Goal: Consume media (video, audio): Consume media (video, audio)

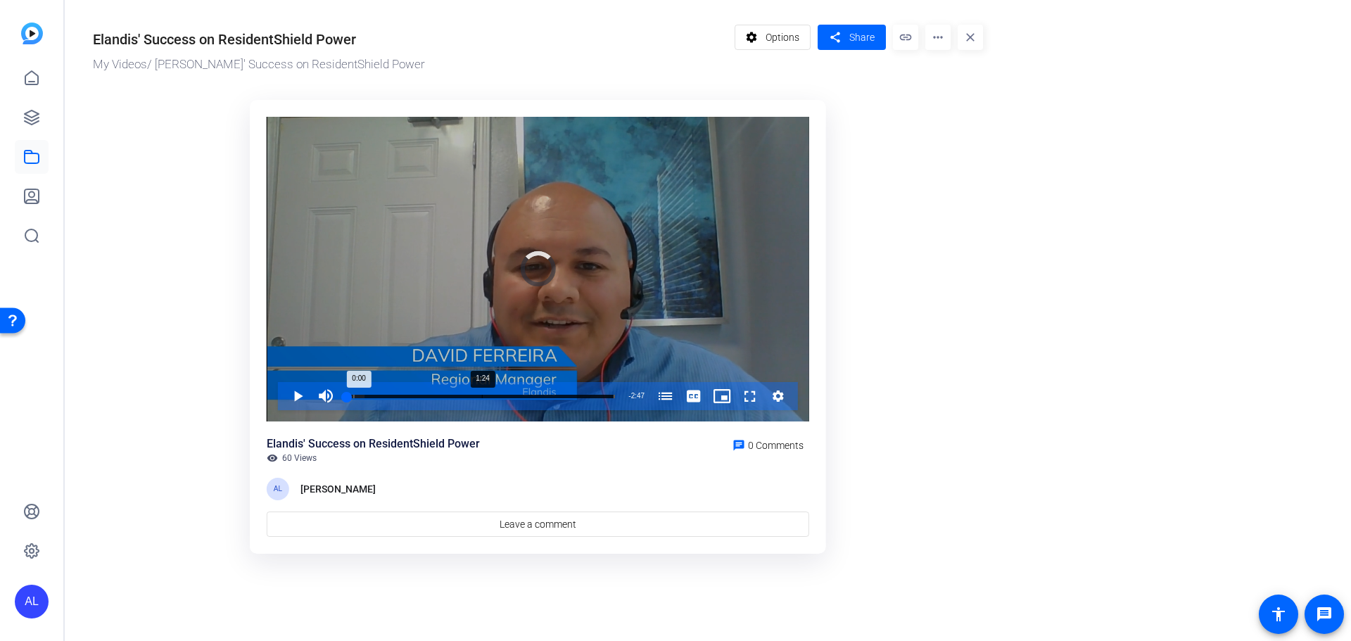
click at [482, 401] on div "Progress Bar" at bounding box center [481, 405] width 268 height 11
click at [284, 390] on span "Video Player" at bounding box center [284, 396] width 0 height 28
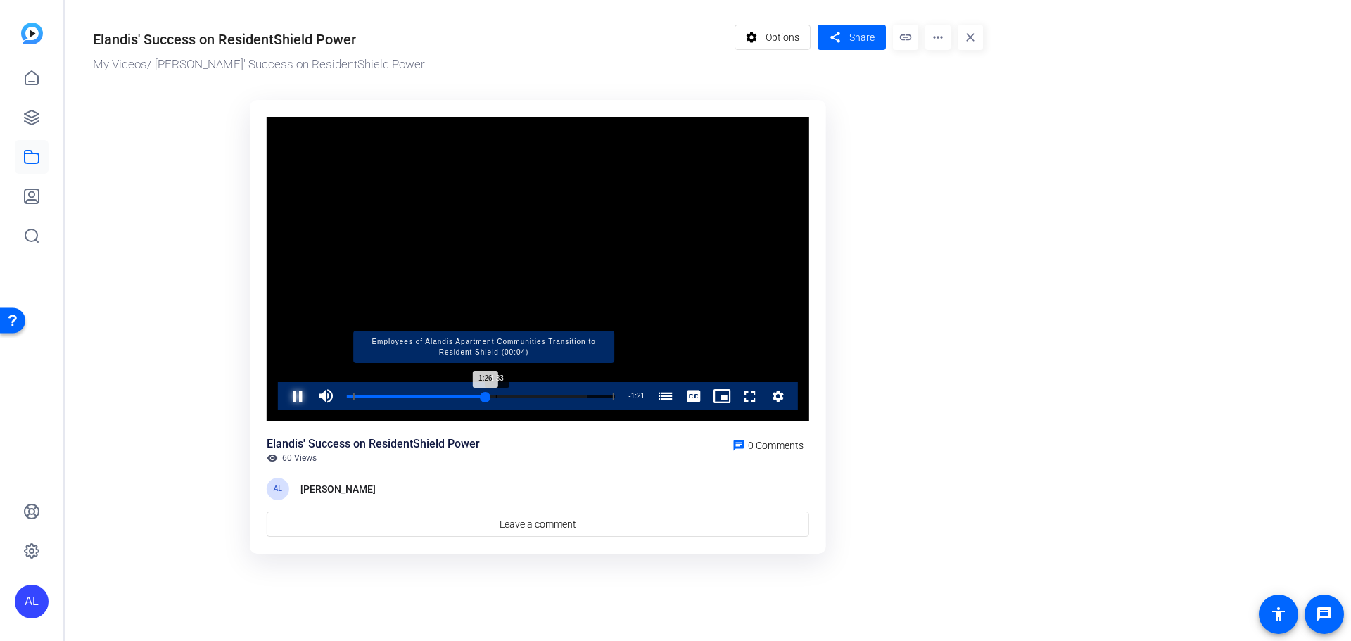
click at [496, 395] on div "Loaded : 89.73% 1:33 1:26 Employees of Alandis Apartment Communities Transition…" at bounding box center [481, 397] width 268 height 4
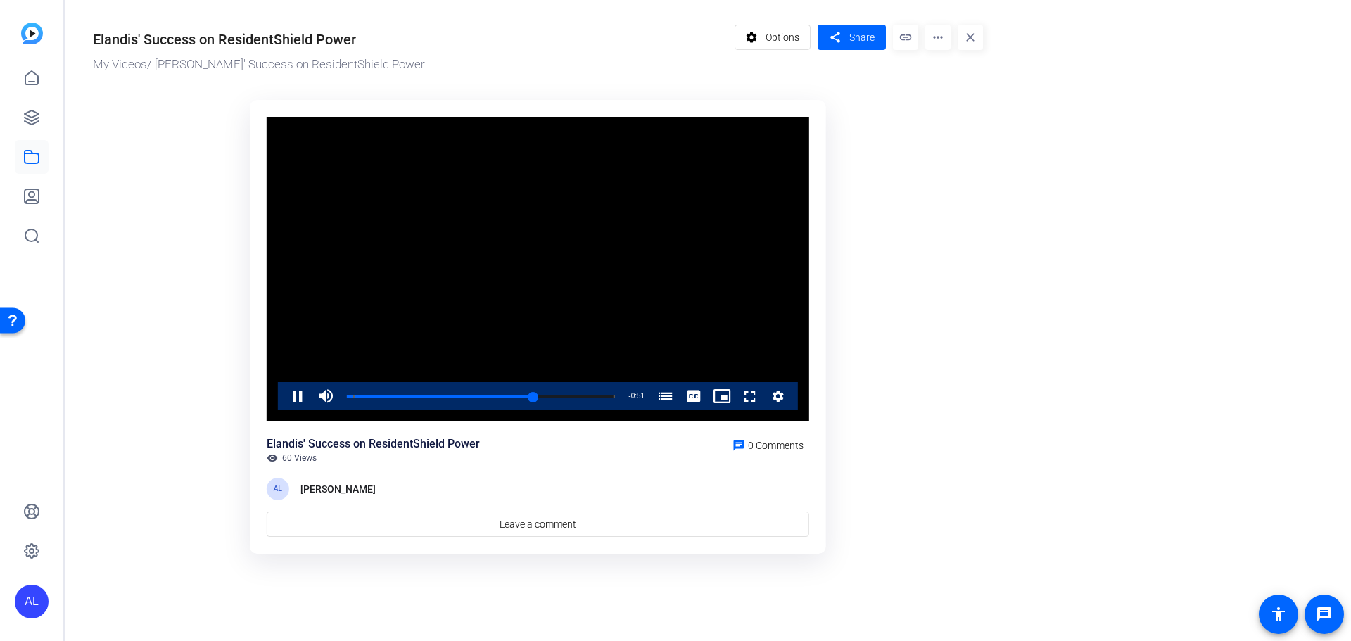
click at [386, 272] on video "Video Player" at bounding box center [538, 269] width 542 height 305
click at [284, 390] on span "Video Player" at bounding box center [284, 396] width 0 height 28
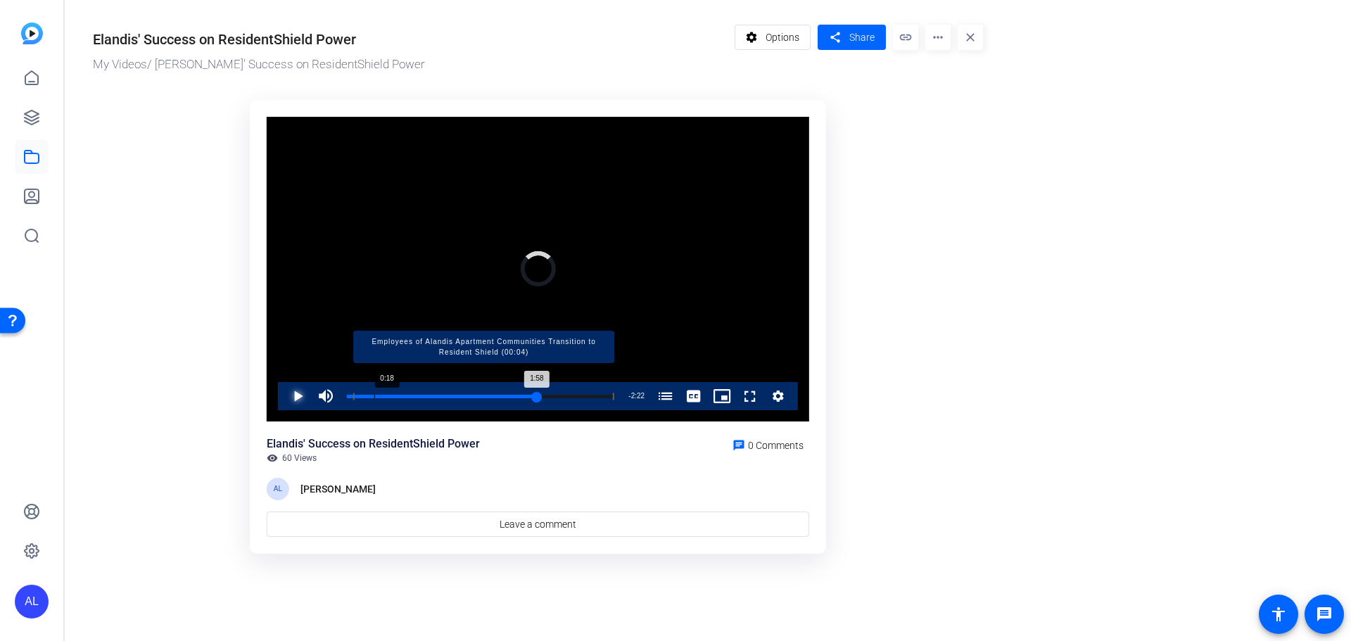
click at [391, 395] on div "Progress Bar" at bounding box center [483, 396] width 261 height 7
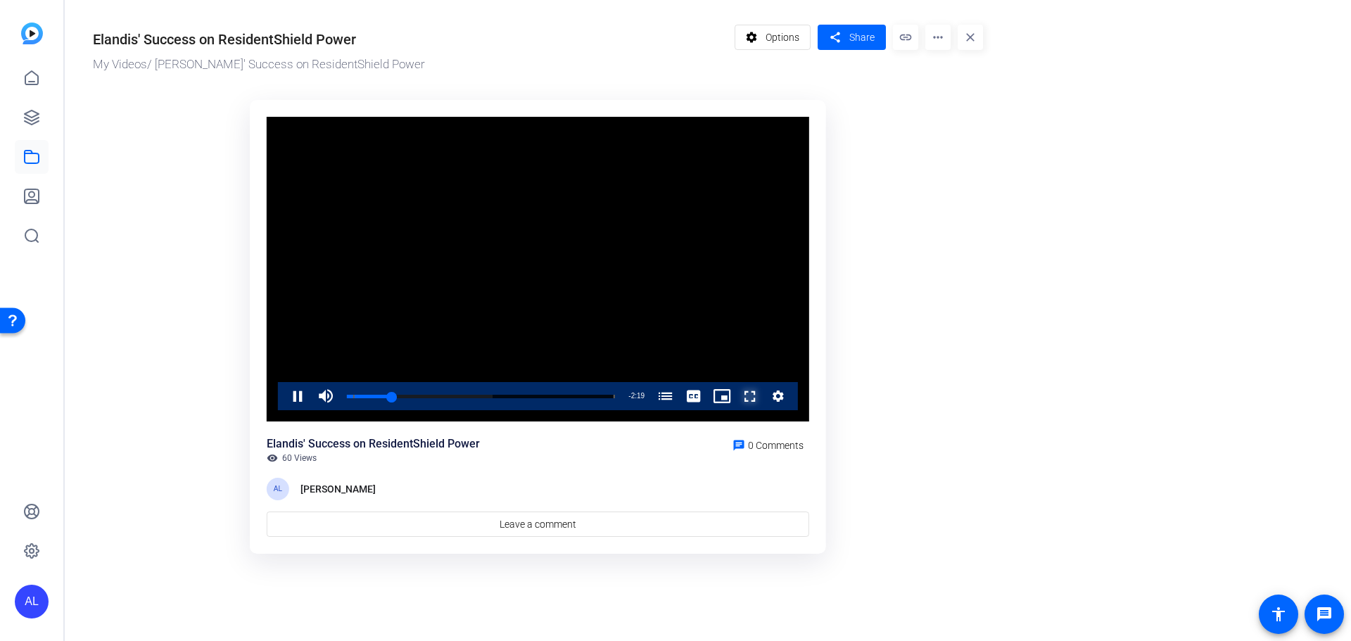
click at [736, 401] on span "Video Player" at bounding box center [736, 396] width 0 height 28
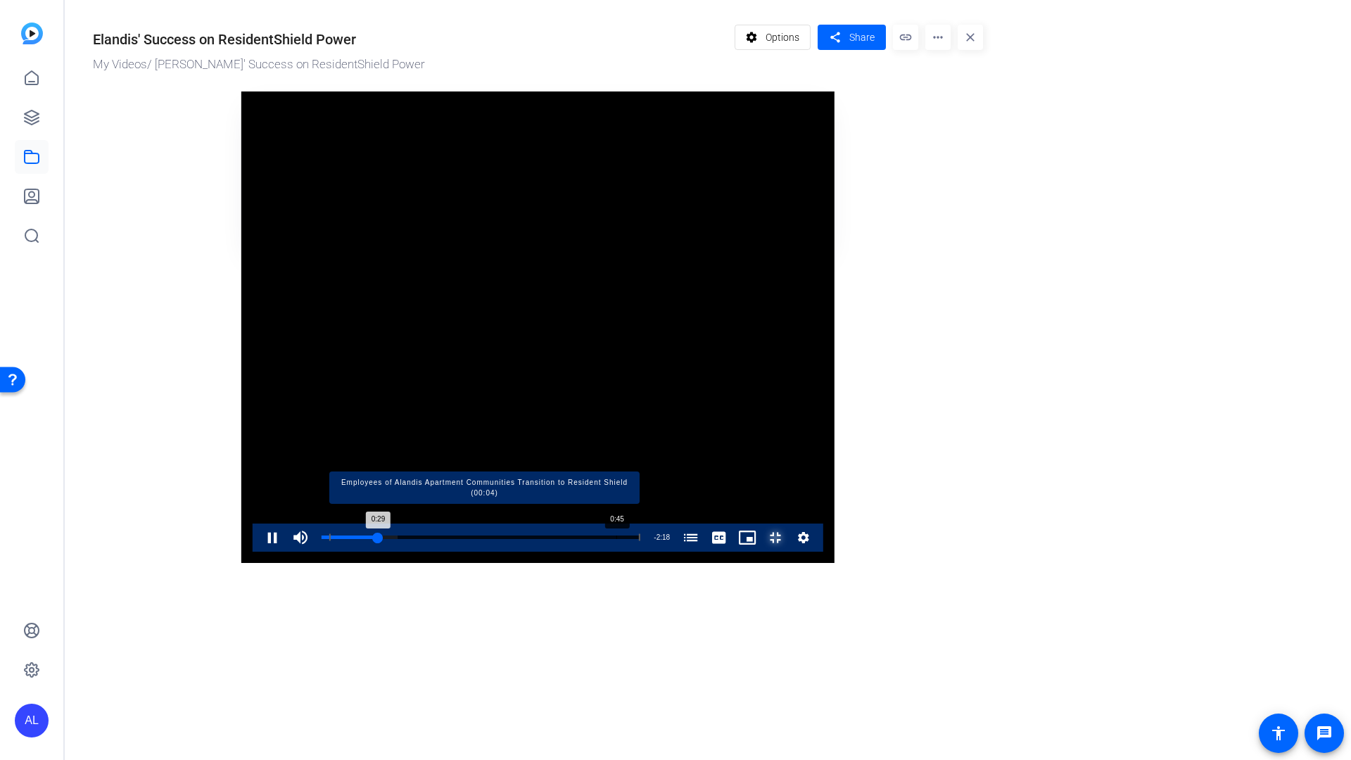
click at [375, 539] on div "Loaded : 23.84% 0:45 0:29 Employees of Alandis Apartment Communities Transition…" at bounding box center [481, 537] width 319 height 4
click at [414, 539] on div "Loaded : 65.86% 0:51 0:49 Employees of Alandis Apartment Communities Transition…" at bounding box center [481, 537] width 319 height 4
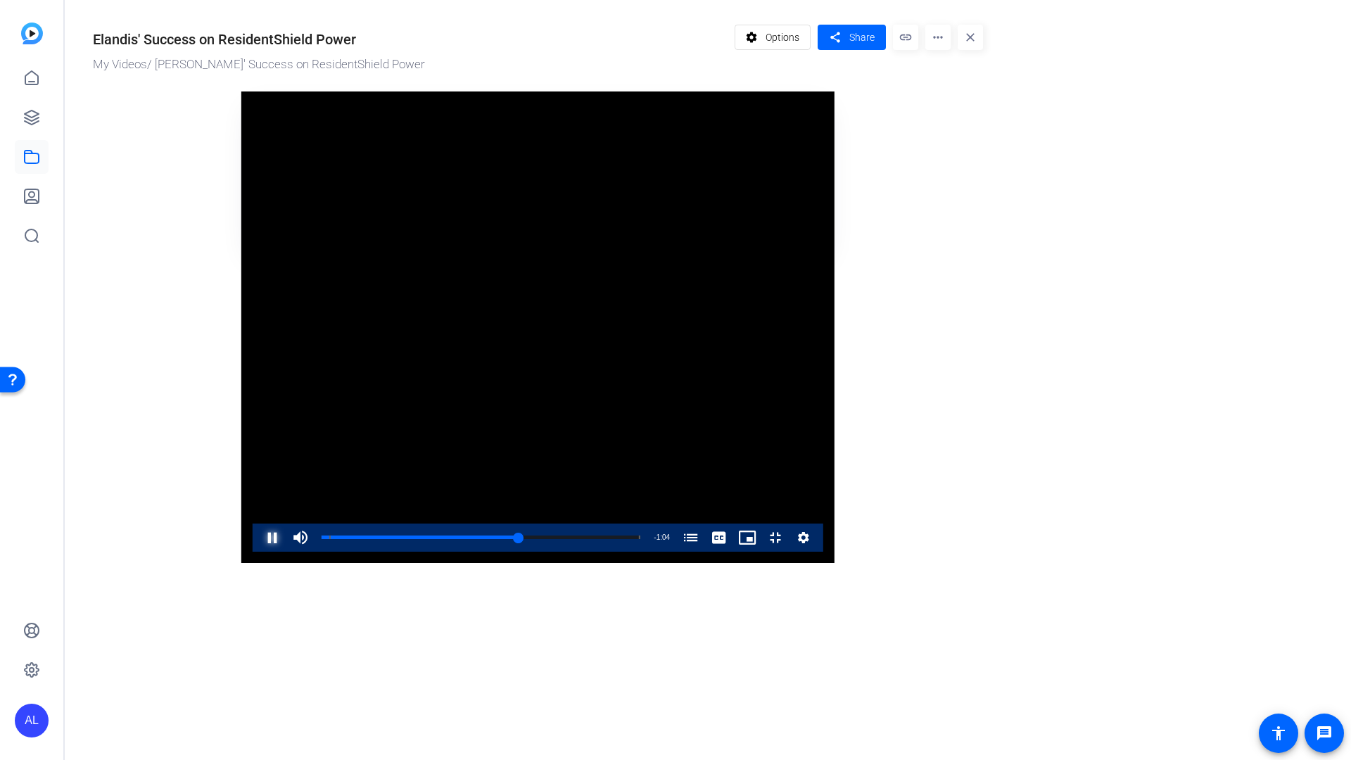
click at [258, 552] on span "Video Player" at bounding box center [258, 537] width 0 height 28
click at [647, 552] on div "Loaded : 100.00% 1:36 1:36 Employees of Alandis Apartment Communities Transitio…" at bounding box center [481, 537] width 333 height 28
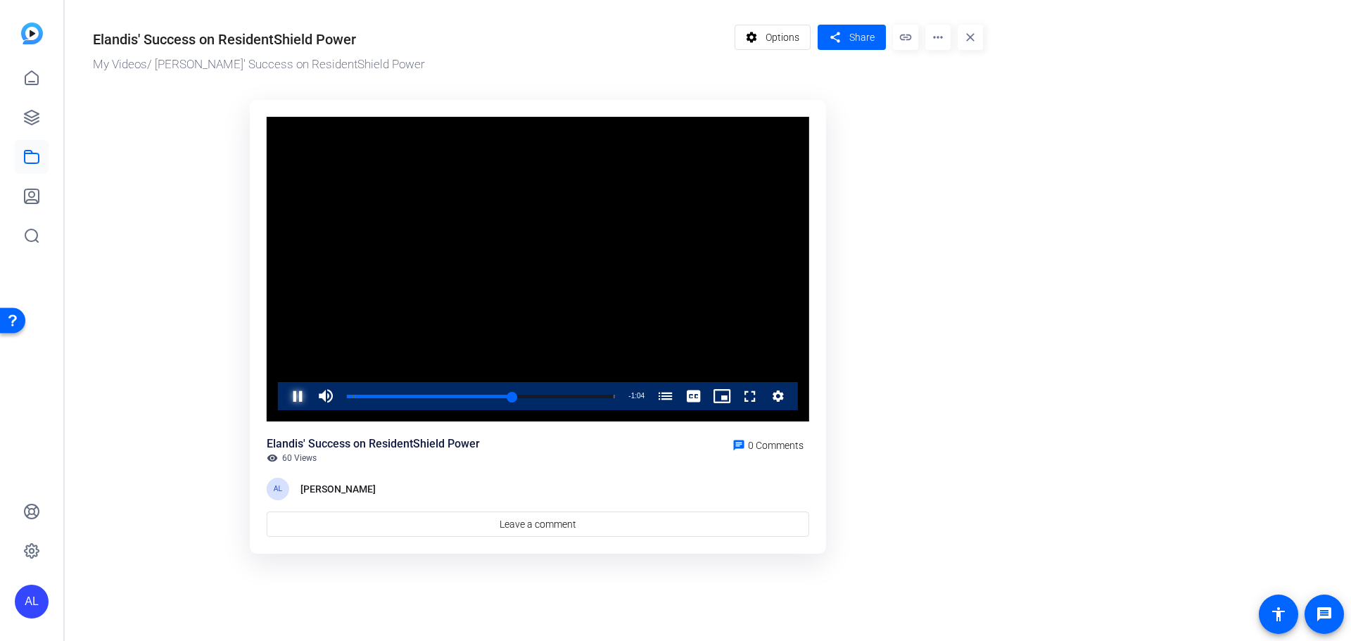
drag, startPoint x: 298, startPoint y: 400, endPoint x: 255, endPoint y: 324, distance: 87.9
click at [284, 400] on span "Video Player" at bounding box center [284, 396] width 0 height 28
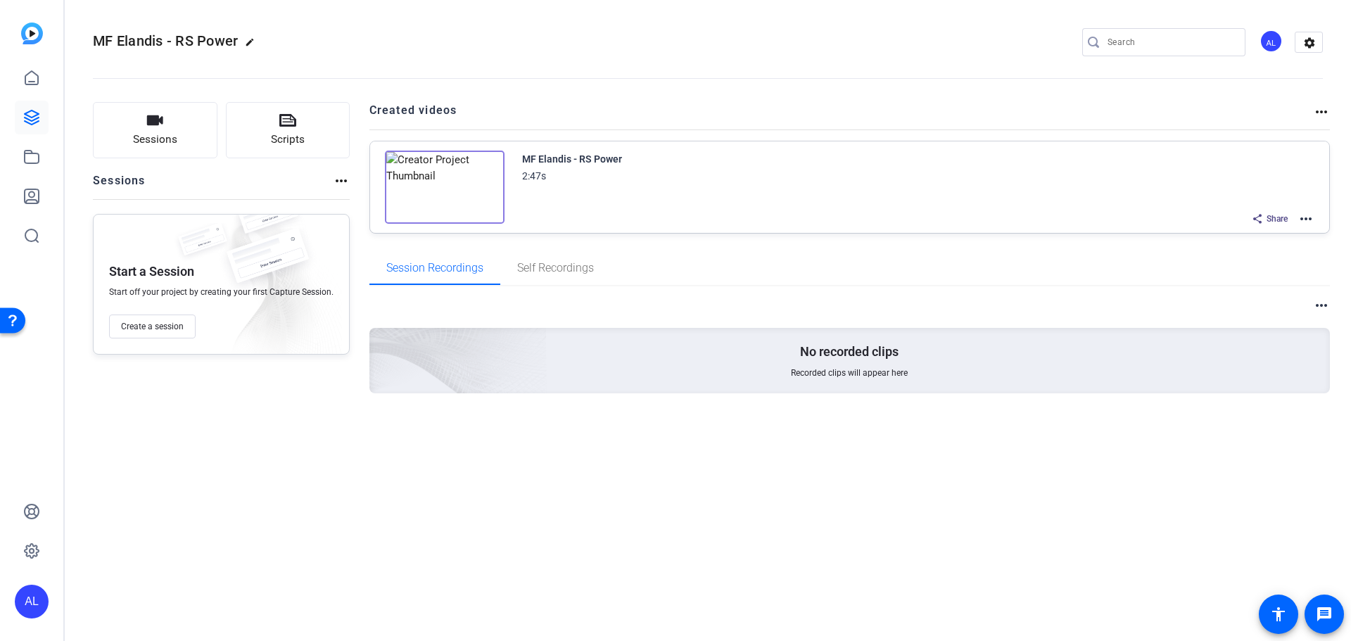
click at [1310, 221] on mat-icon "more_horiz" at bounding box center [1305, 218] width 17 height 17
click at [1255, 238] on span "Edit in Creator" at bounding box center [1254, 235] width 98 height 17
